Goal: Information Seeking & Learning: Learn about a topic

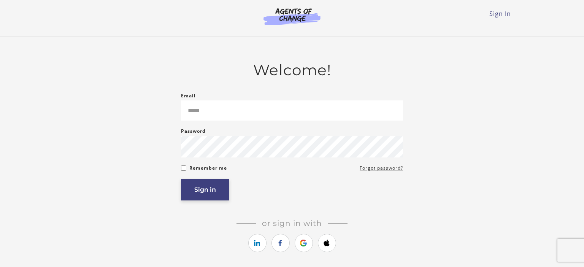
click at [203, 197] on button "Sign in" at bounding box center [205, 190] width 48 height 22
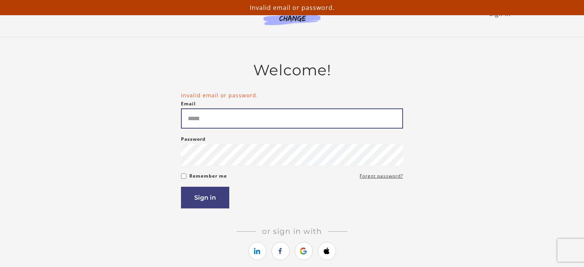
click at [199, 120] on input "Email" at bounding box center [292, 118] width 222 height 20
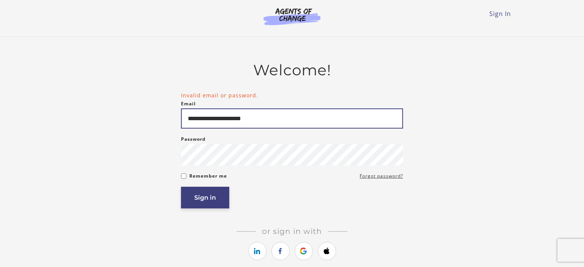
type input "**********"
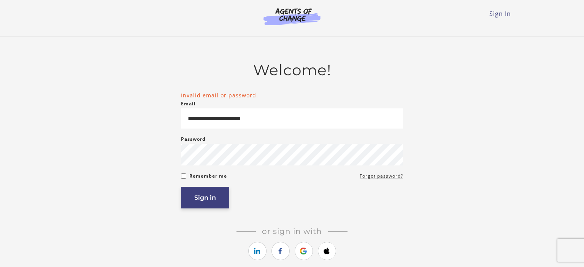
click at [210, 206] on button "Sign in" at bounding box center [205, 198] width 48 height 22
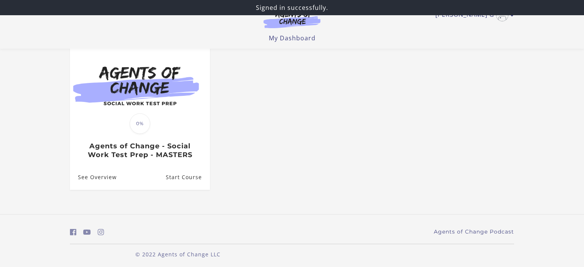
scroll to position [74, 0]
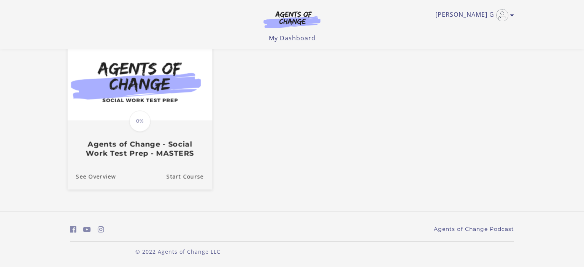
click at [152, 91] on img at bounding box center [140, 82] width 145 height 78
